Goal: Task Accomplishment & Management: Manage account settings

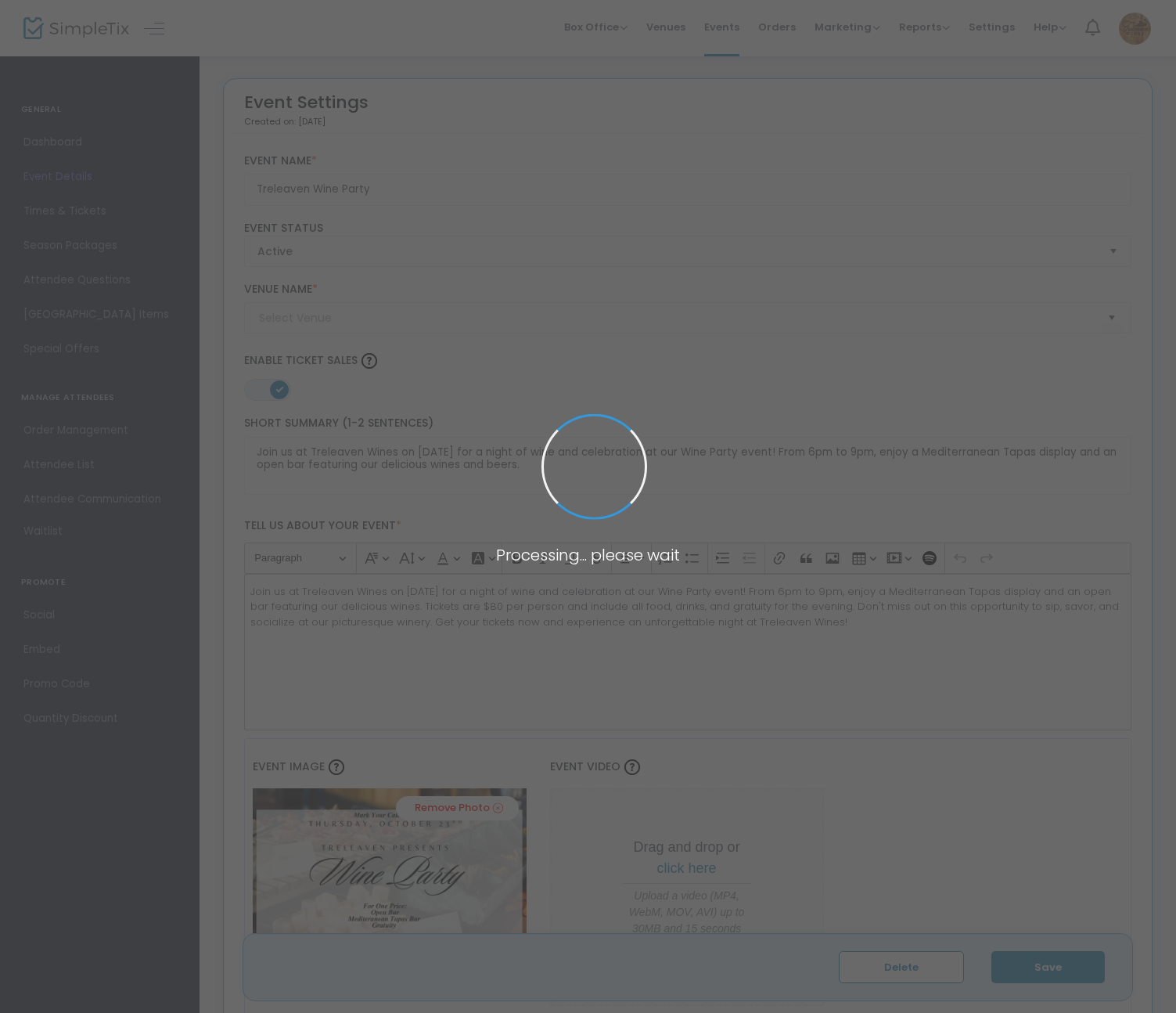
type input "Treleaven Wines"
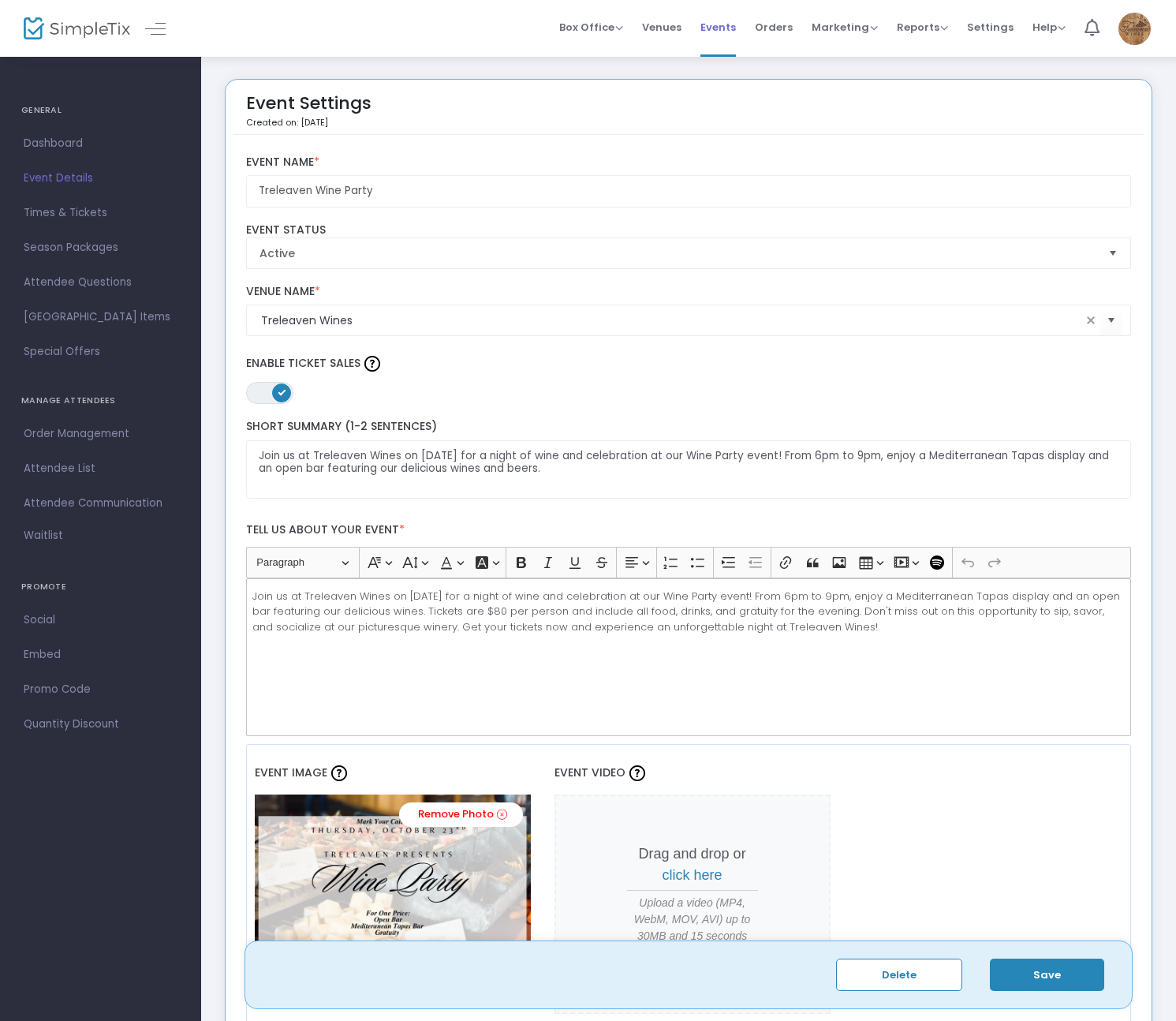
click at [734, 32] on span "Events" at bounding box center [717, 27] width 35 height 40
